Goal: Task Accomplishment & Management: Manage account settings

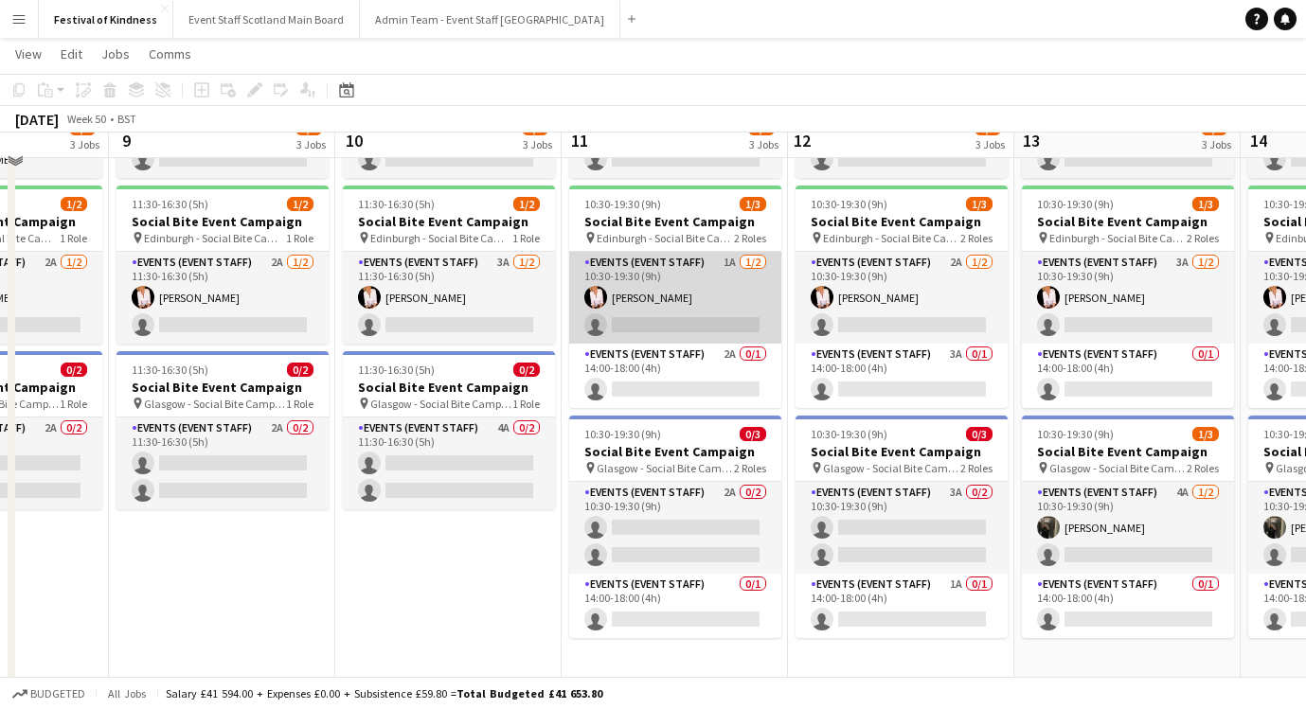
scroll to position [208, 0]
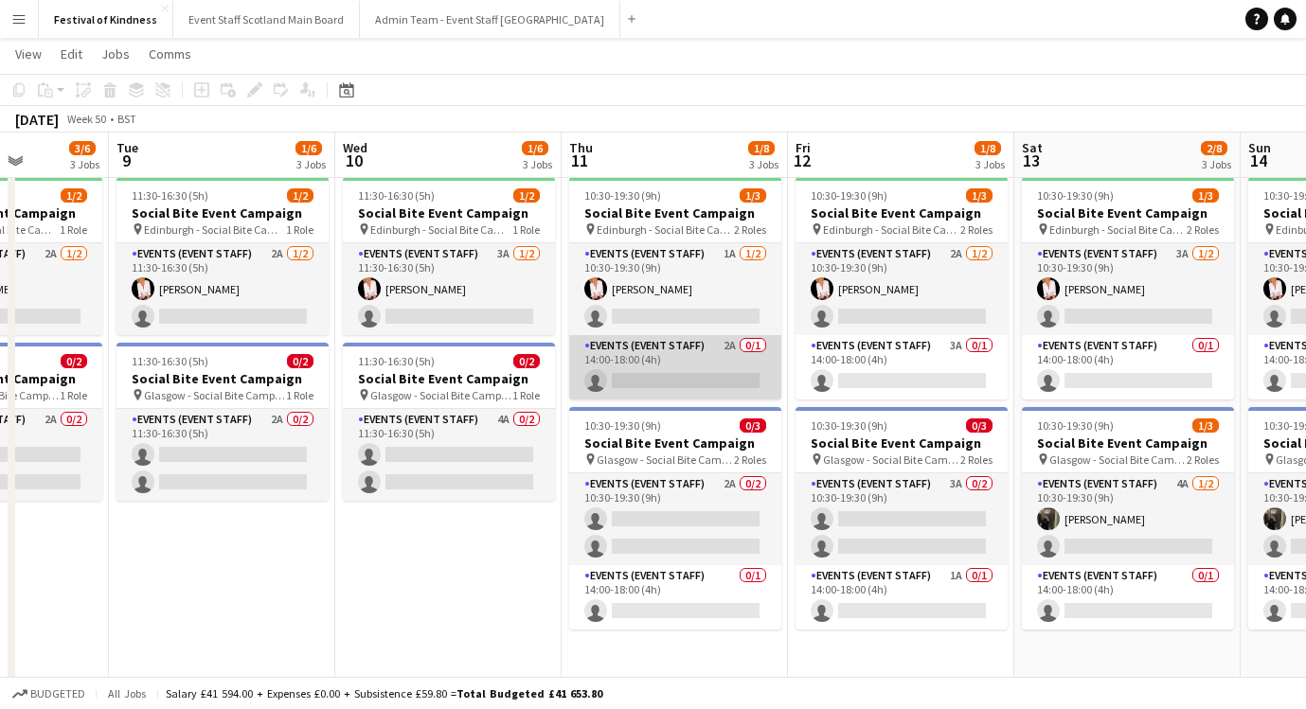
click at [727, 355] on app-card-role "Events (Event Staff) 2A 0/1 14:00-18:00 (4h) single-neutral-actions" at bounding box center [675, 367] width 212 height 64
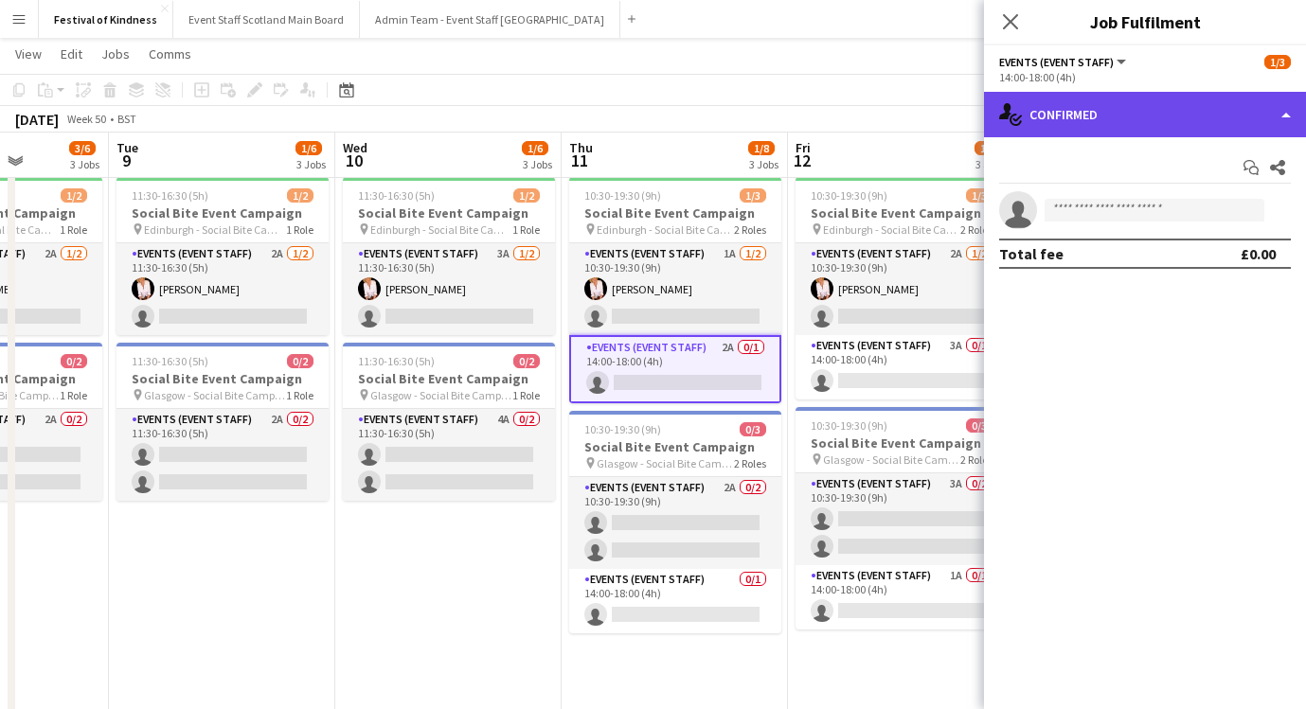
click at [1133, 108] on div "single-neutral-actions-check-2 Confirmed" at bounding box center [1145, 114] width 322 height 45
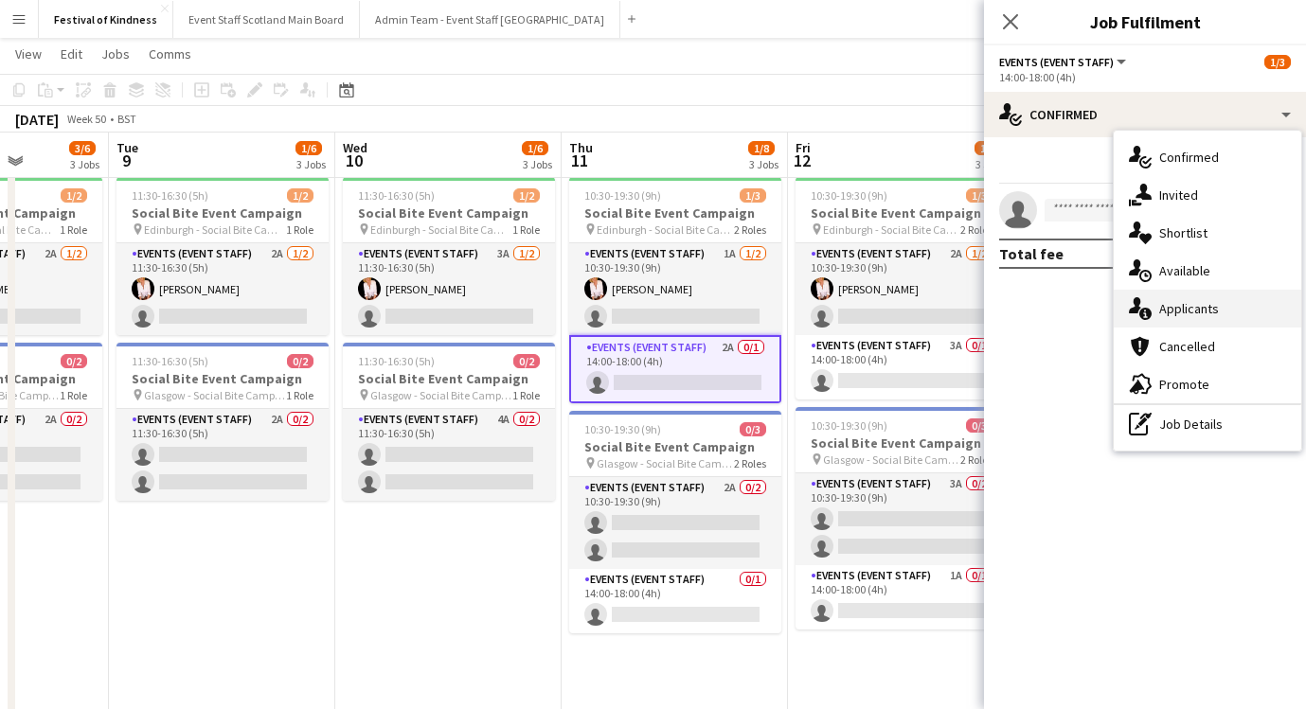
click at [1201, 300] on span "Applicants" at bounding box center [1189, 308] width 60 height 17
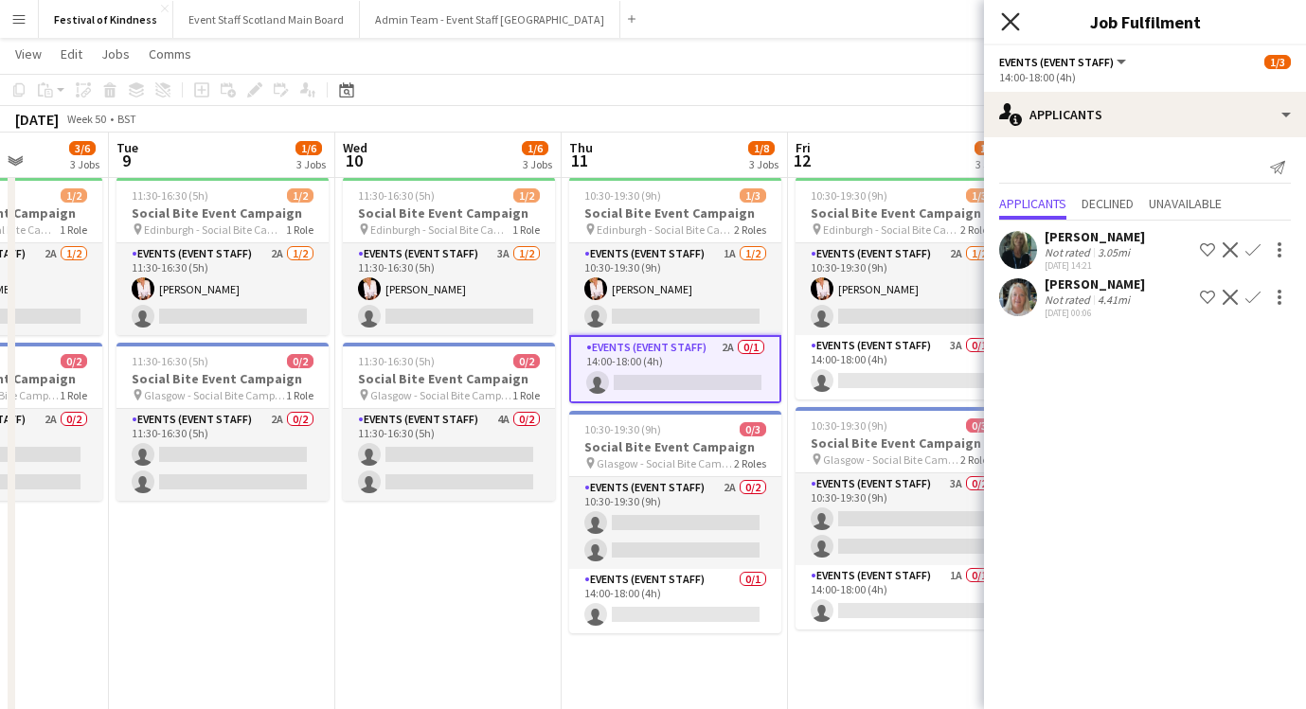
click at [1011, 20] on icon "Close pop-in" at bounding box center [1010, 21] width 18 height 18
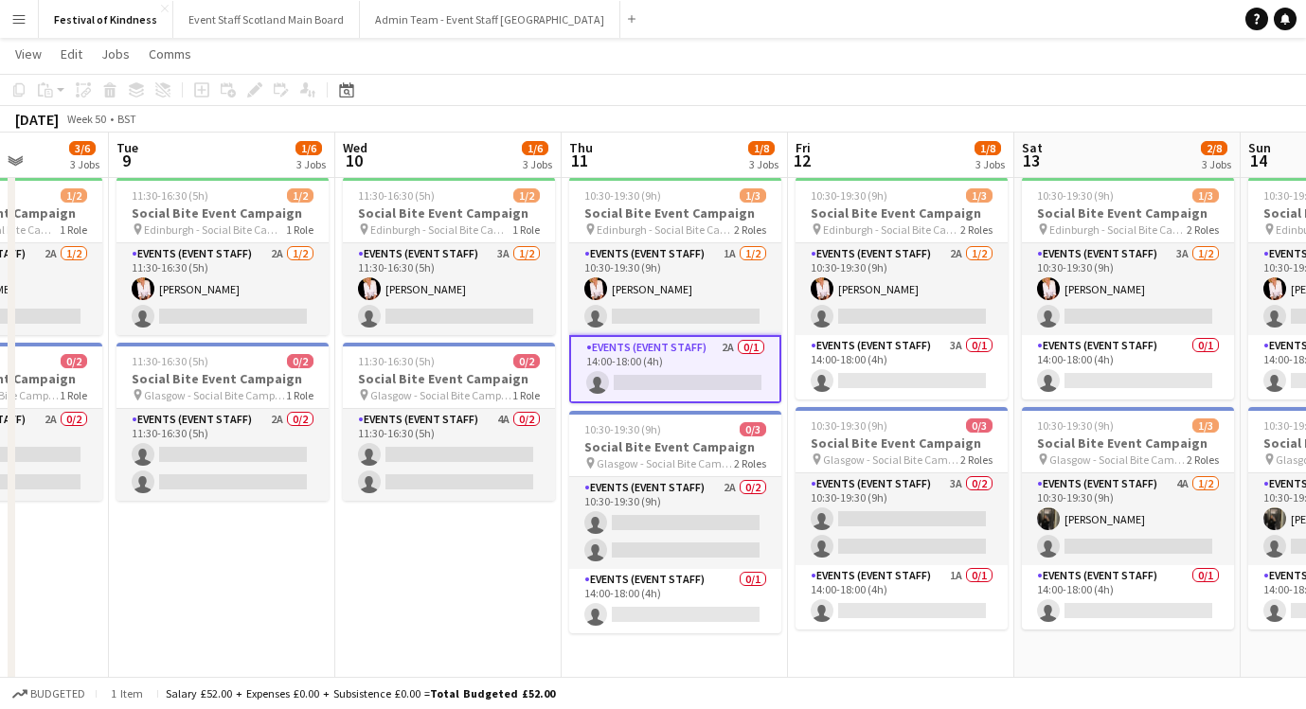
click at [1032, 119] on div "[DATE] Week 50 • BST" at bounding box center [653, 119] width 1306 height 27
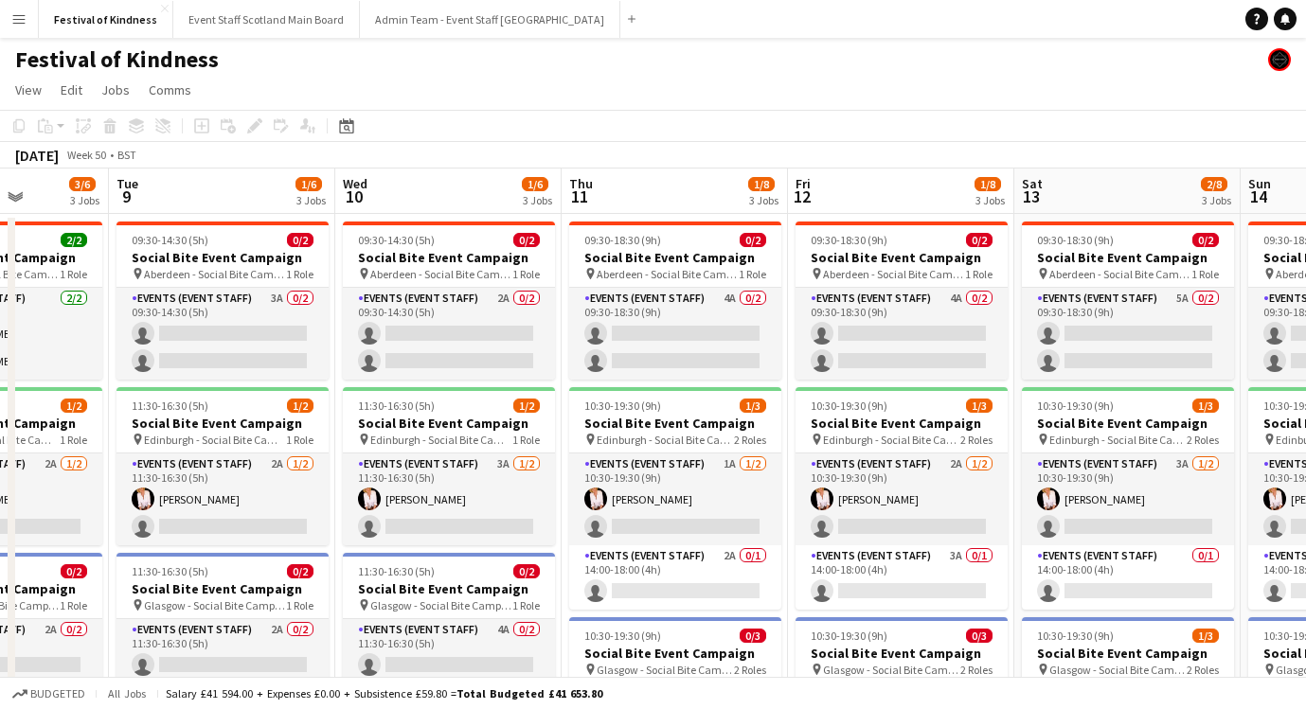
scroll to position [0, 0]
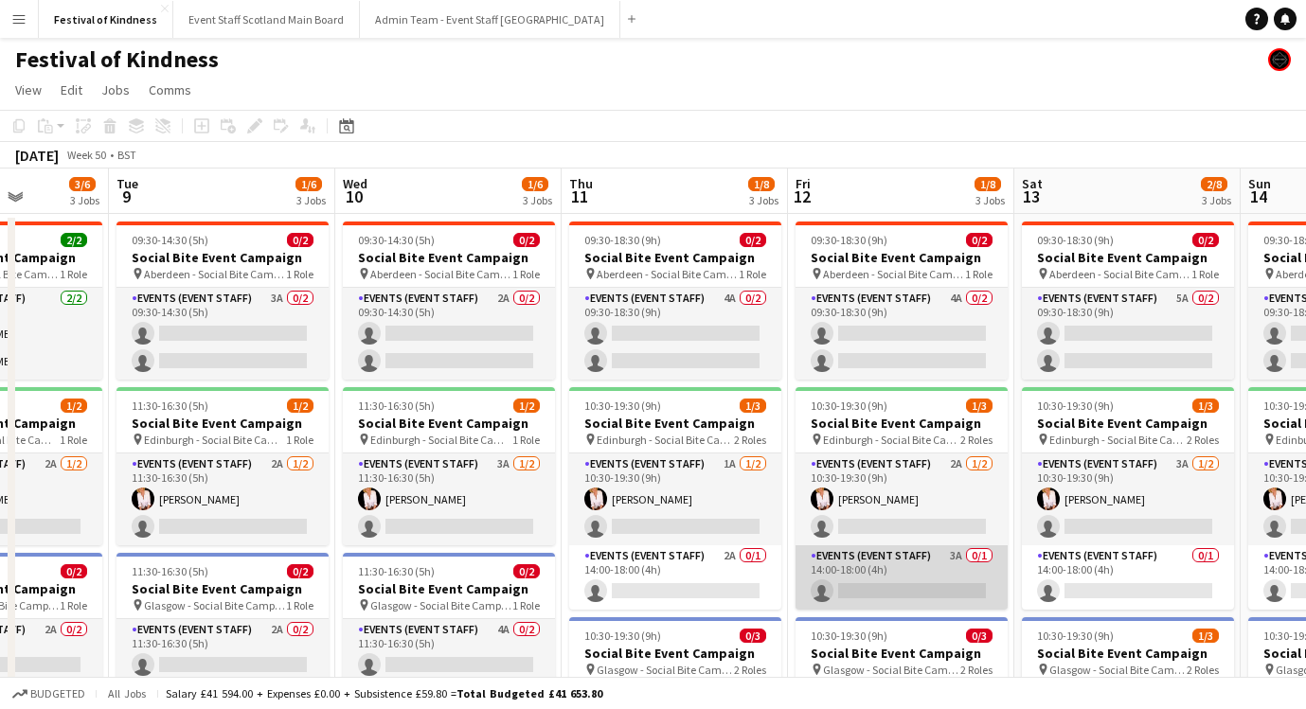
click at [960, 555] on app-card-role "Events (Event Staff) 3A 0/1 14:00-18:00 (4h) single-neutral-actions" at bounding box center [902, 578] width 212 height 64
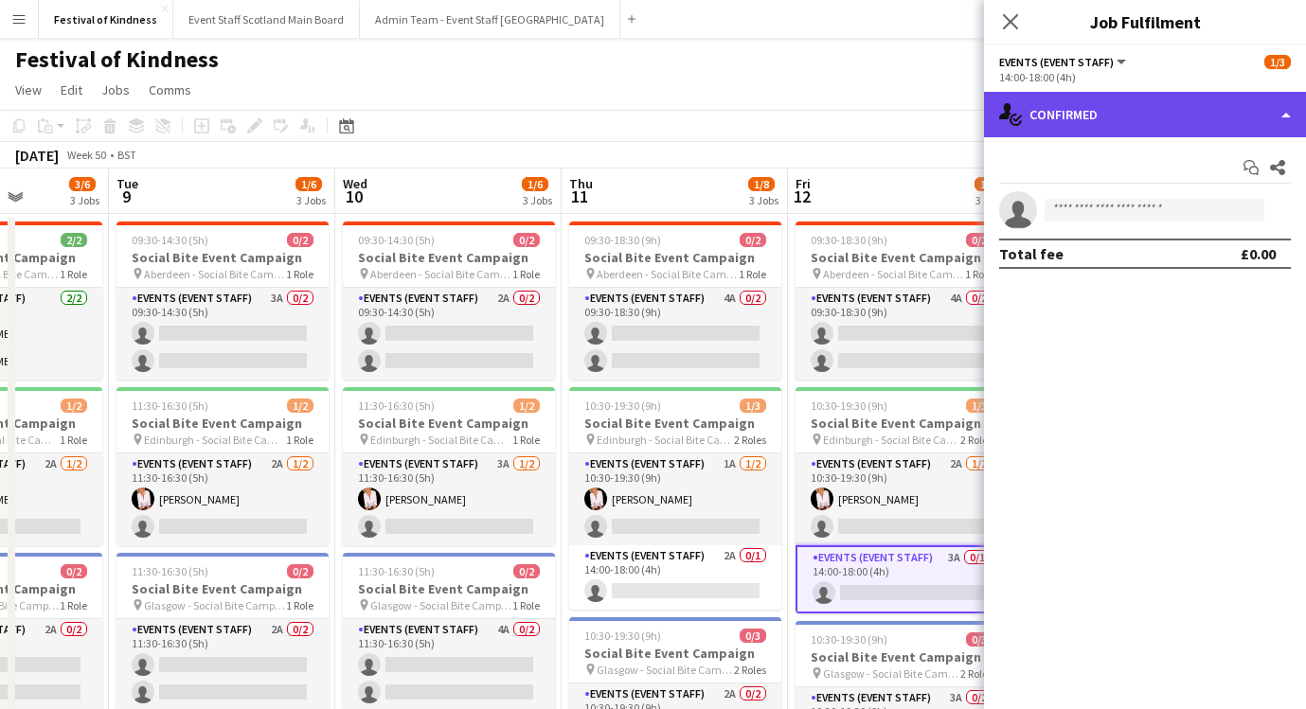
click at [1176, 120] on div "single-neutral-actions-check-2 Confirmed" at bounding box center [1145, 114] width 322 height 45
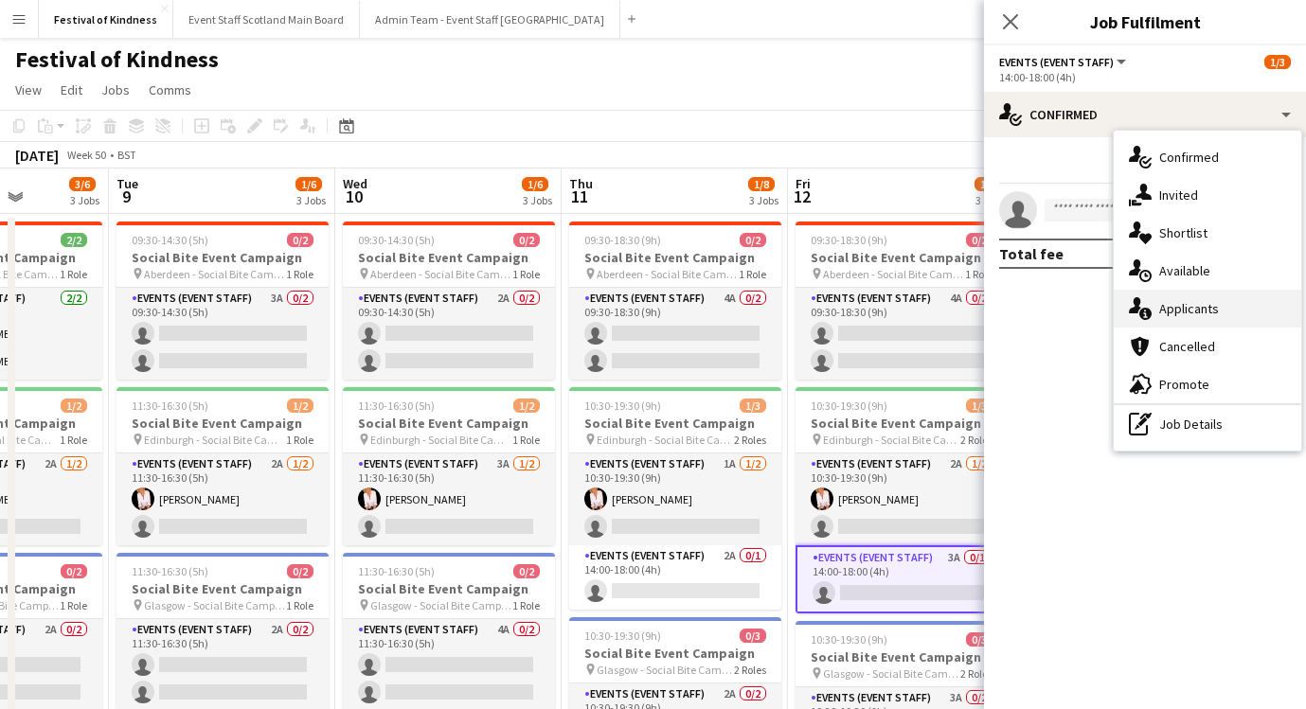
click at [1186, 316] on span "Applicants" at bounding box center [1189, 308] width 60 height 17
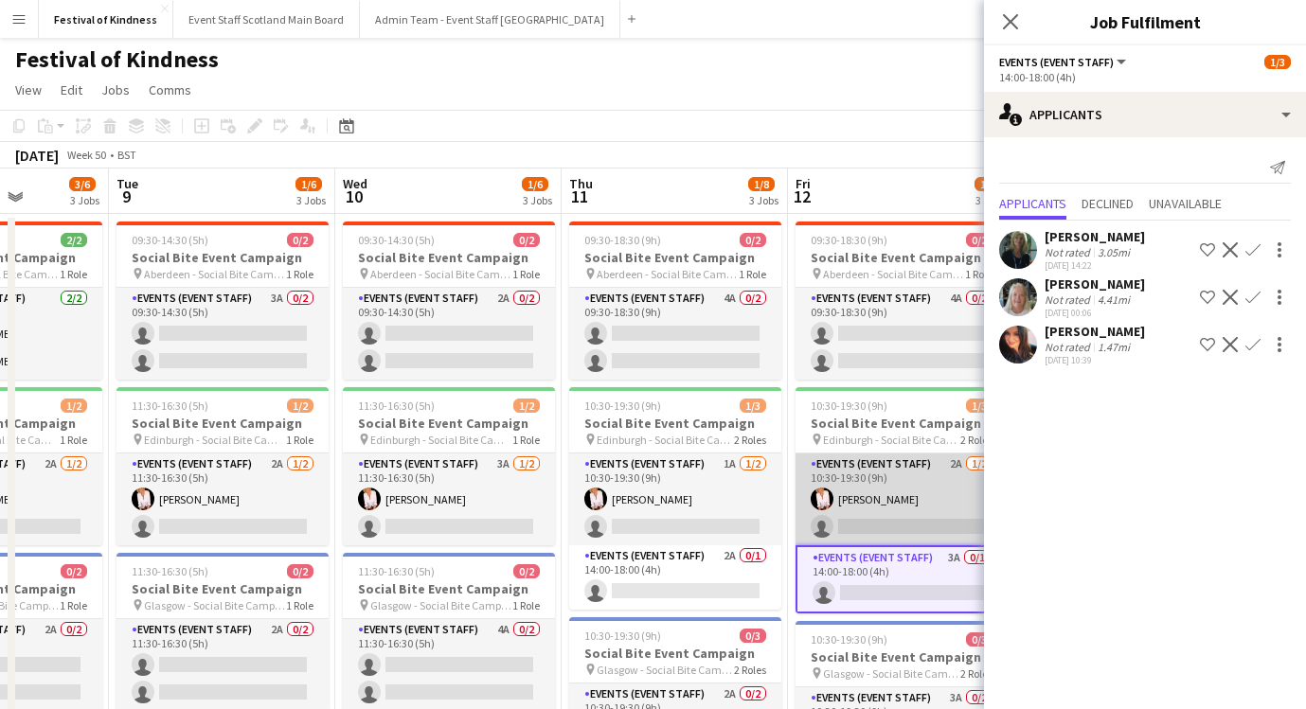
click at [942, 476] on app-card-role "Events (Event Staff) 2A [DATE] 10:30-19:30 (9h) [PERSON_NAME] single-neutral-ac…" at bounding box center [902, 500] width 212 height 92
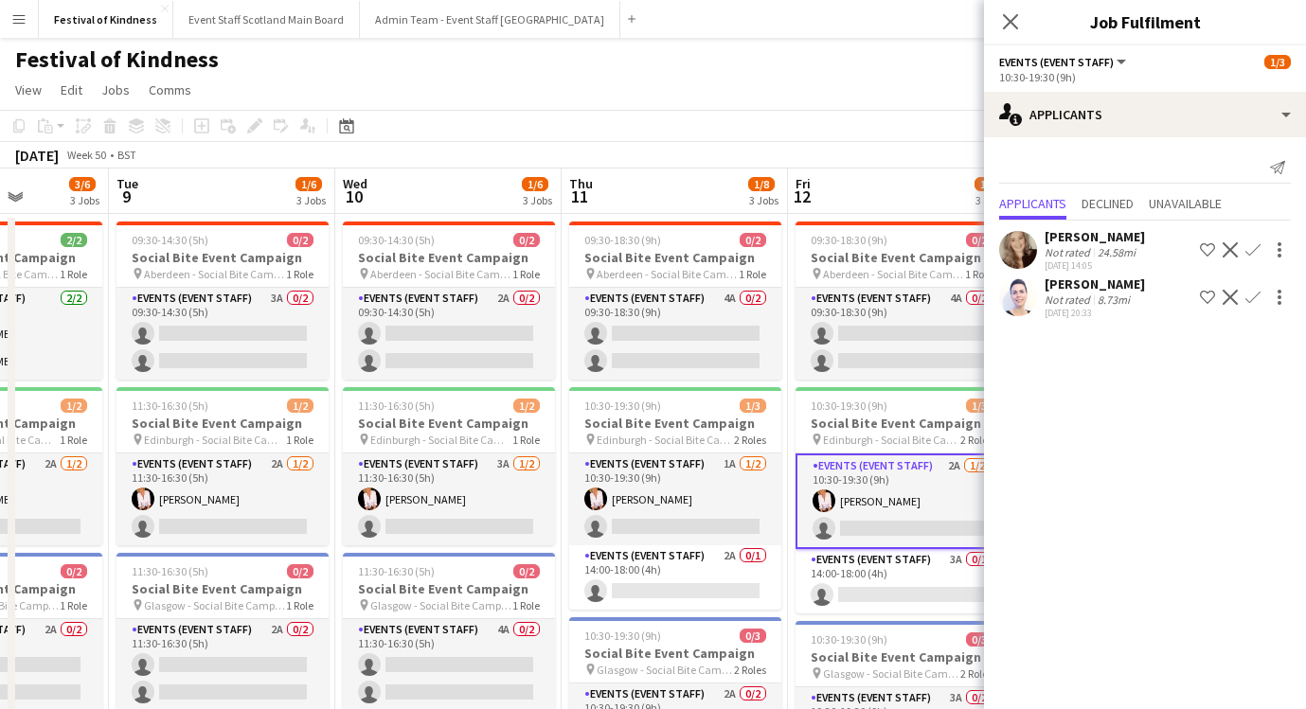
click at [797, 143] on div "[DATE] Week 50 • BST" at bounding box center [653, 155] width 1306 height 27
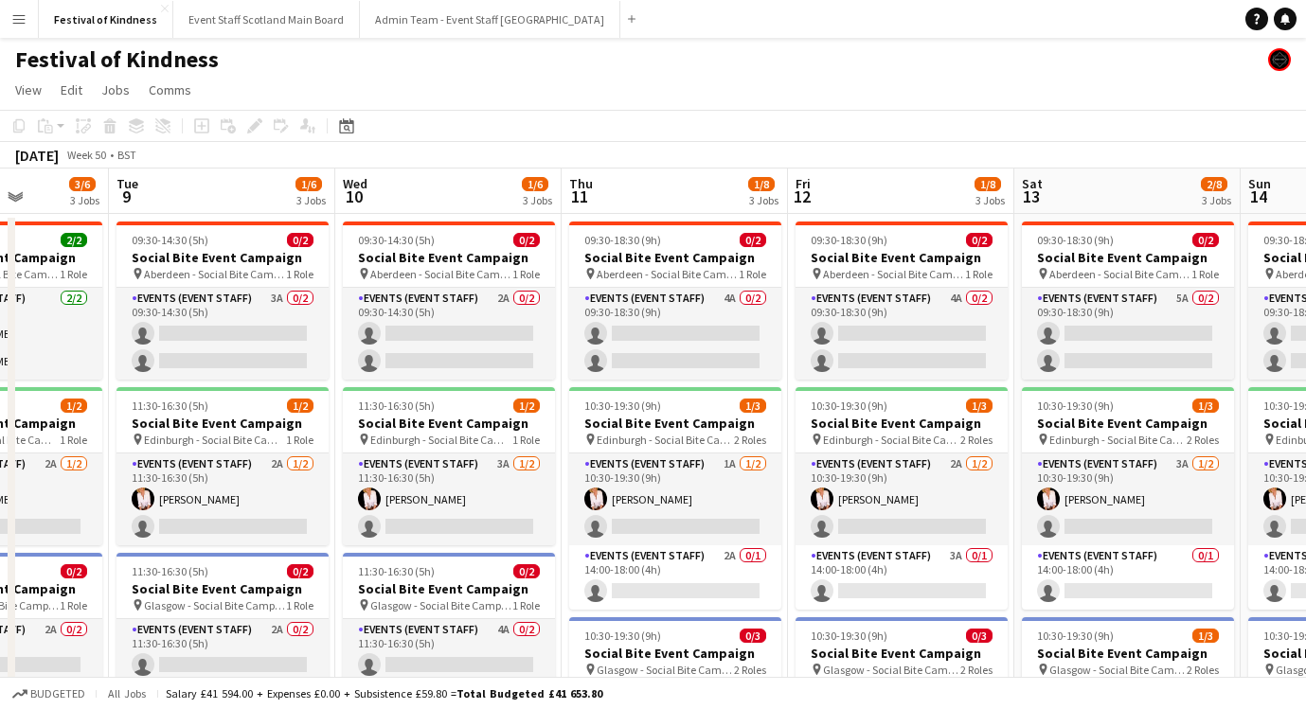
drag, startPoint x: 715, startPoint y: 155, endPoint x: 718, endPoint y: 126, distance: 29.5
click at [718, 126] on div "Copy Paste Paste Command V Paste with crew Command Shift V Paste linked Job [GE…" at bounding box center [653, 139] width 1306 height 59
click at [307, 22] on button "Event Staff Scotland Main Board Close" at bounding box center [266, 19] width 187 height 37
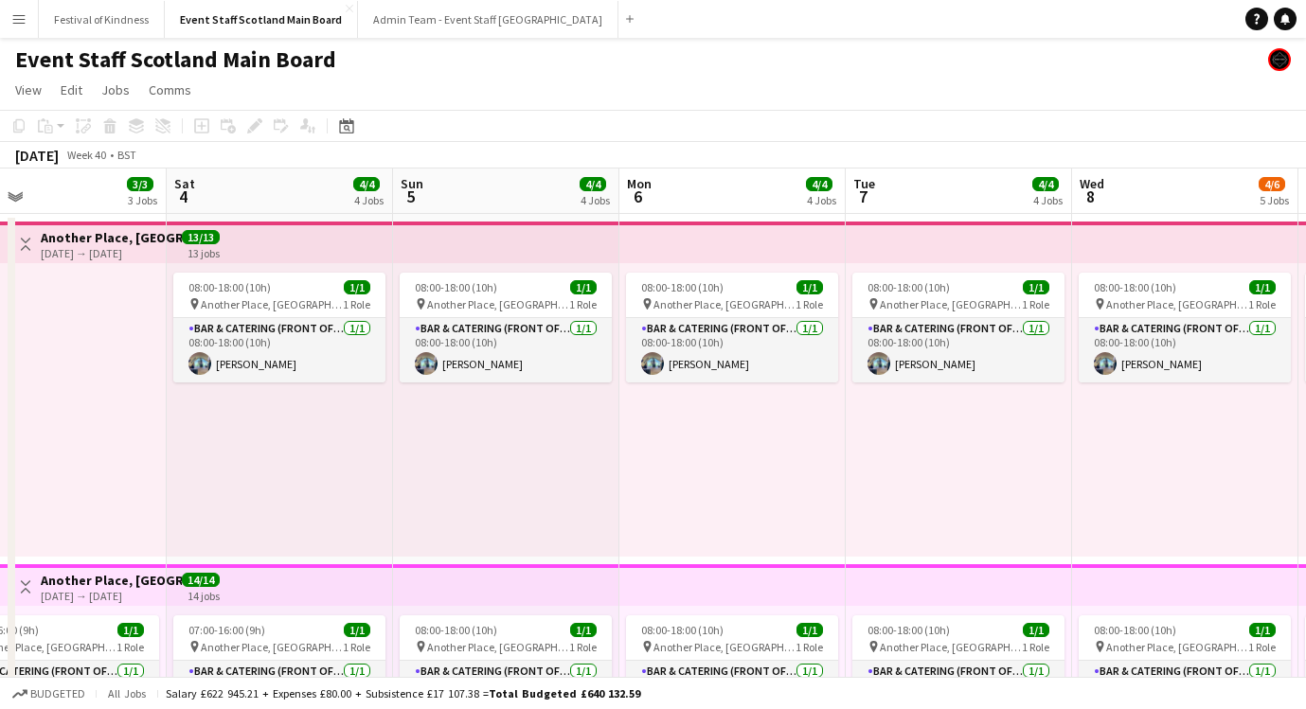
click at [751, 152] on div "[DATE] Week 40 • BST" at bounding box center [653, 155] width 1306 height 27
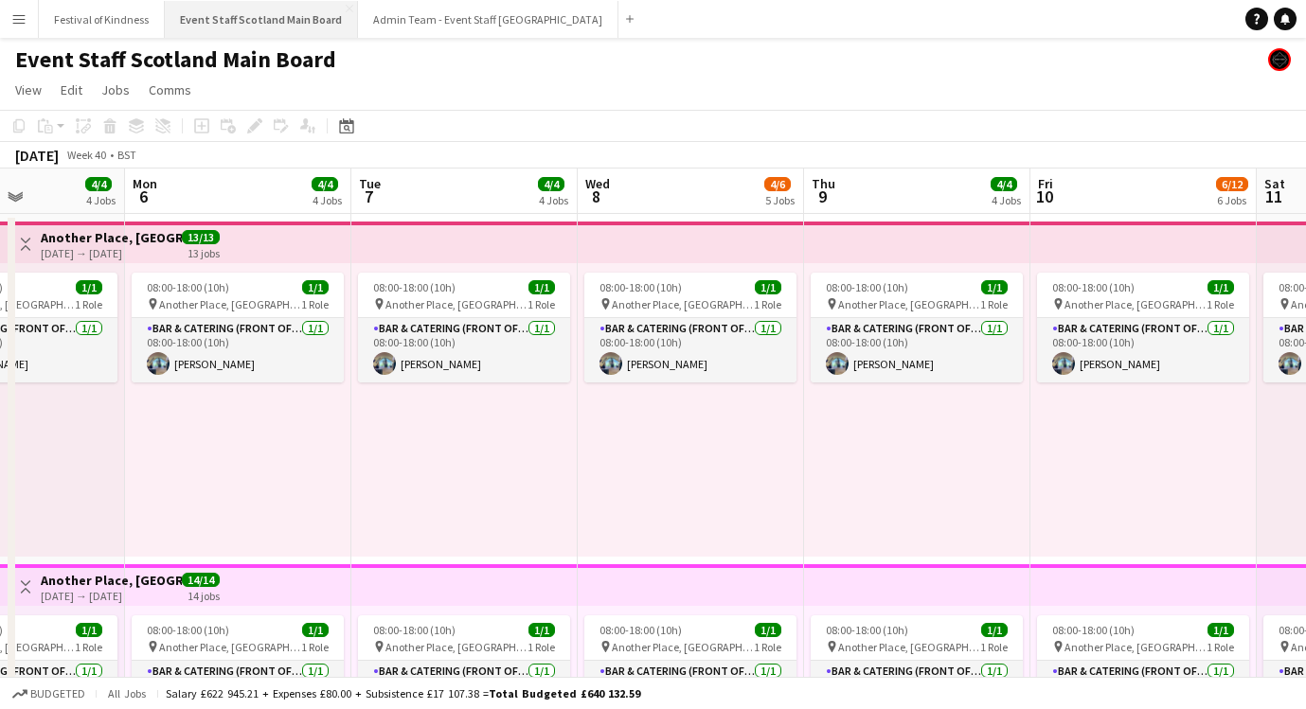
click at [206, 20] on button "Event Staff Scotland Main Board Close" at bounding box center [261, 19] width 193 height 37
